Goal: Transaction & Acquisition: Download file/media

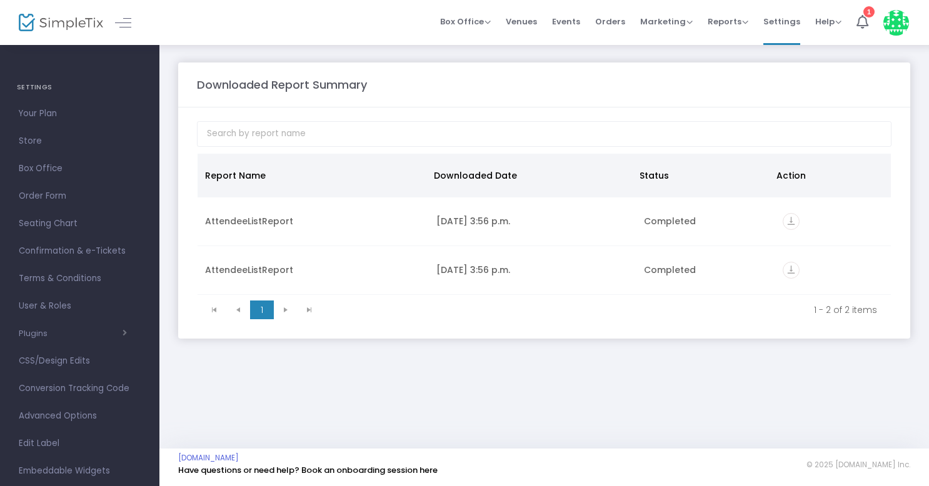
click at [331, 214] on td "AttendeeListReport" at bounding box center [313, 222] width 231 height 49
click at [788, 216] on icon "vertical_align_bottom" at bounding box center [791, 221] width 17 height 17
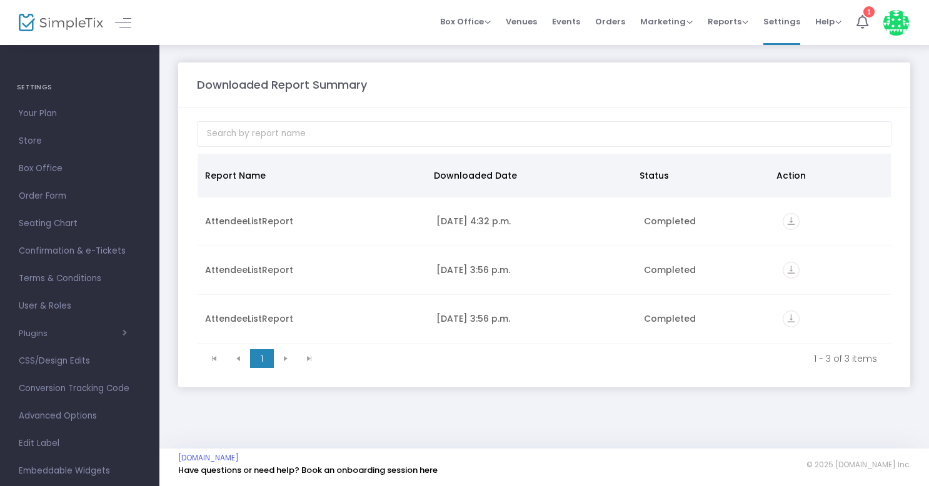
click at [249, 226] on div "AttendeeListReport" at bounding box center [313, 221] width 216 height 13
click at [243, 212] on td "AttendeeListReport" at bounding box center [313, 222] width 231 height 49
drag, startPoint x: 783, startPoint y: 219, endPoint x: 812, endPoint y: 212, distance: 29.1
click at [812, 212] on td "vertical_align_bottom" at bounding box center [833, 222] width 116 height 49
click at [790, 223] on icon "vertical_align_bottom" at bounding box center [791, 221] width 17 height 17
